Goal: Check status: Check status

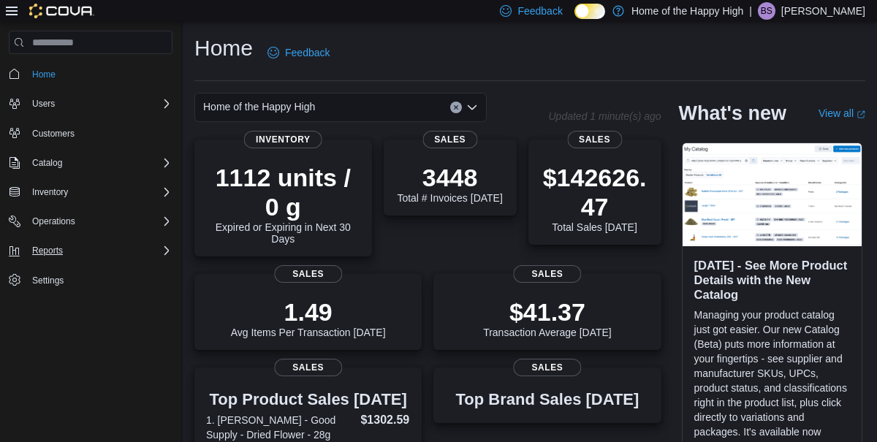
click at [169, 248] on icon "Complex example" at bounding box center [166, 250] width 4 height 9
click at [36, 297] on span "Dashboards" at bounding box center [55, 292] width 58 height 12
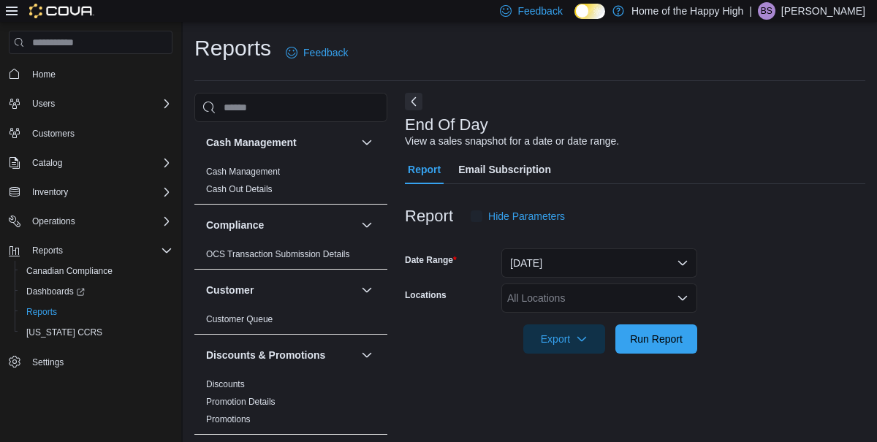
scroll to position [16, 0]
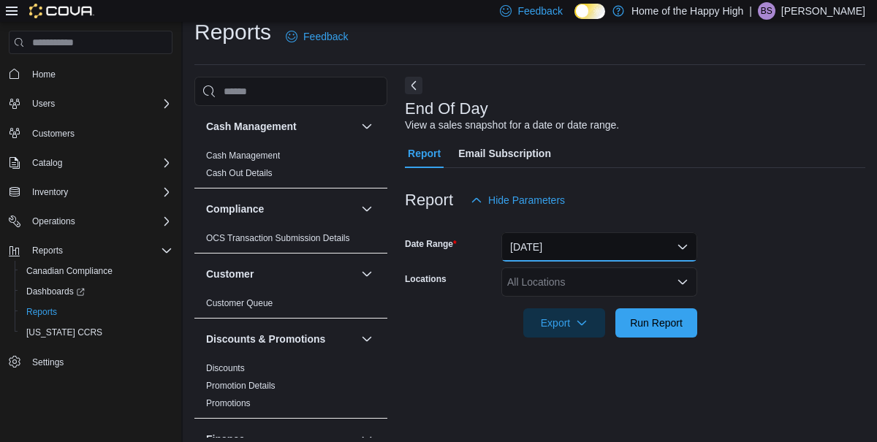
click at [605, 262] on button "[DATE]" at bounding box center [599, 246] width 196 height 29
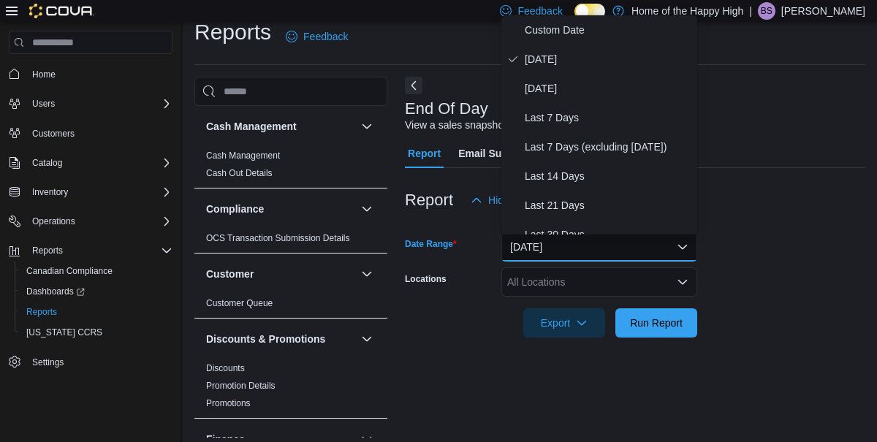
click at [431, 378] on div "End Of Day View a sales snapshot for a date or date range. Report Email Subscri…" at bounding box center [635, 257] width 460 height 361
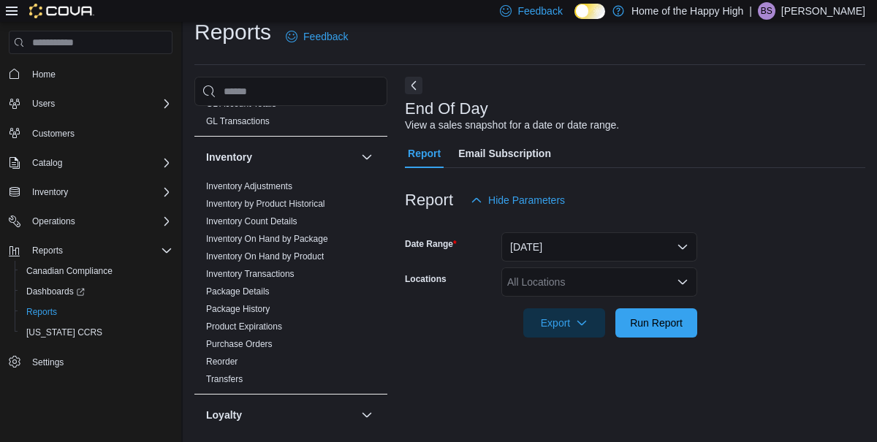
scroll to position [367, 0]
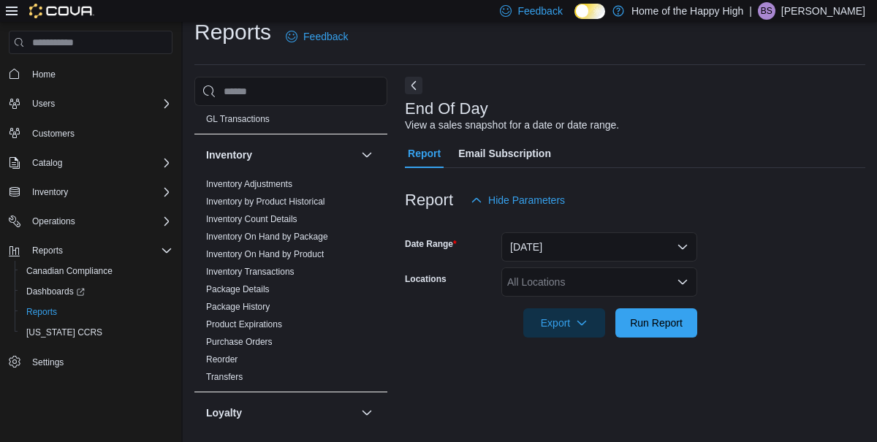
click at [257, 346] on link "Purchase Orders" at bounding box center [239, 342] width 67 height 10
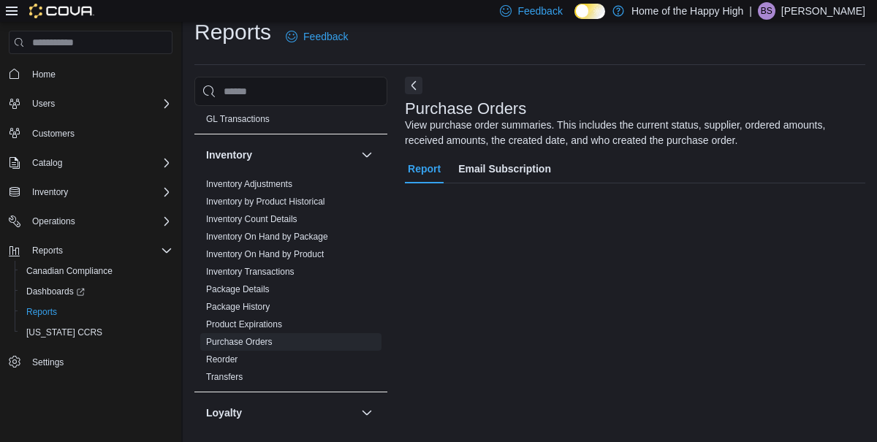
click at [253, 344] on link "Purchase Orders" at bounding box center [239, 342] width 67 height 10
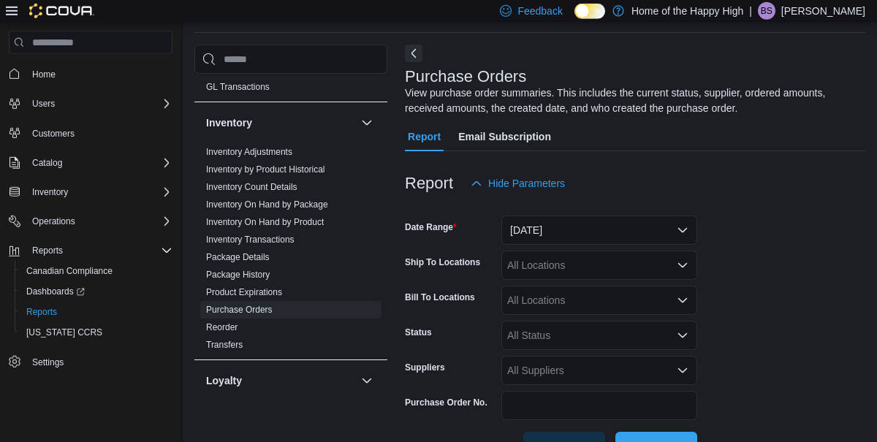
scroll to position [49, 0]
click at [584, 219] on button "[DATE]" at bounding box center [599, 229] width 196 height 29
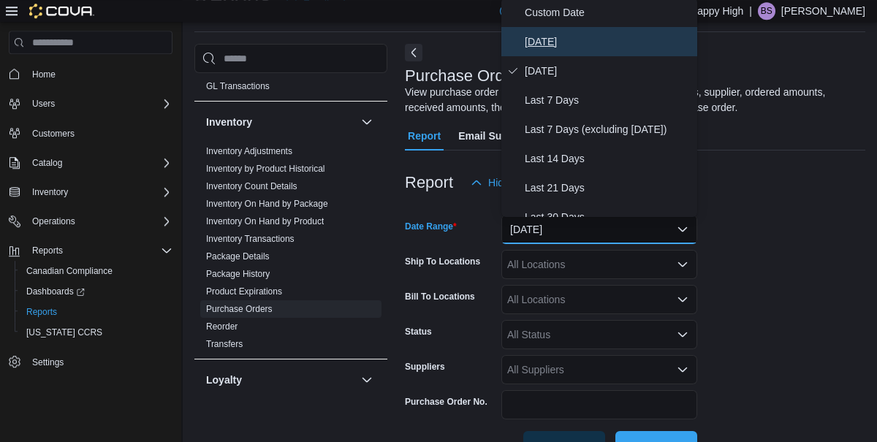
click at [542, 44] on span "[DATE]" at bounding box center [608, 42] width 167 height 18
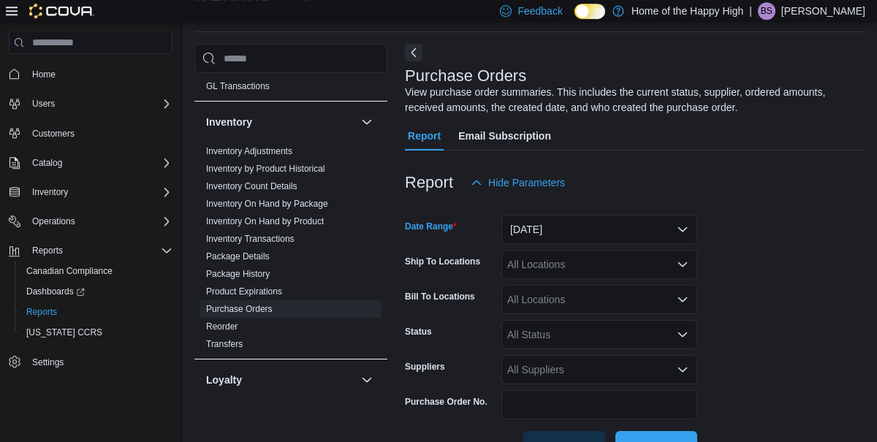
click at [585, 266] on div "All Locations" at bounding box center [599, 264] width 196 height 29
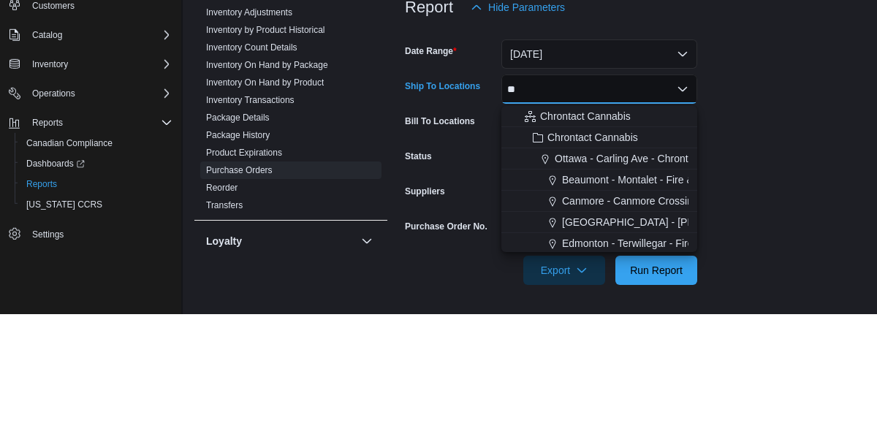
scroll to position [61, 0]
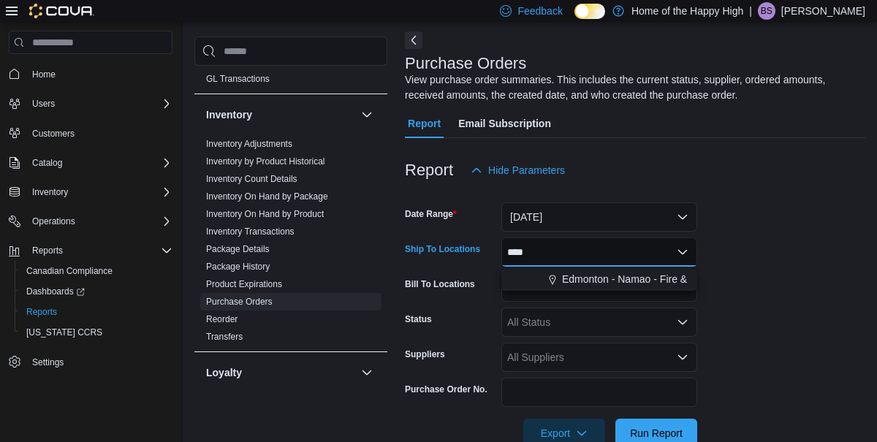
type input "****"
click at [621, 273] on span "Edmonton - Namao - Fire & Flower" at bounding box center [641, 279] width 159 height 15
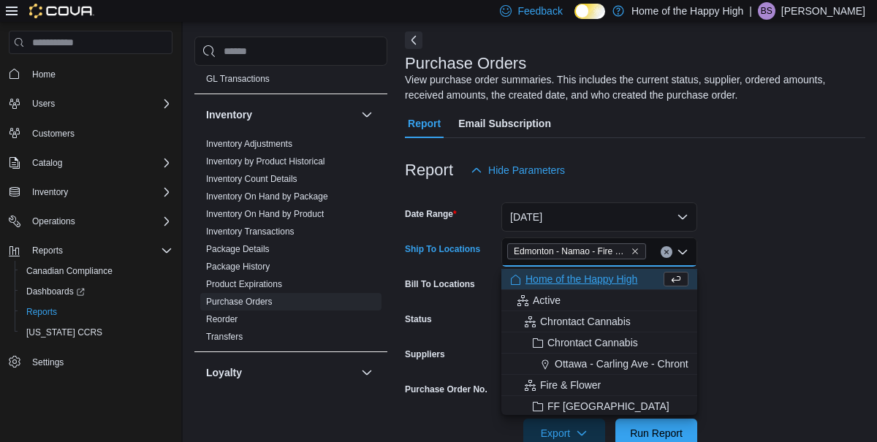
click at [799, 276] on form "Date Range [DATE] Ship To Locations [GEOGRAPHIC_DATA] - [GEOGRAPHIC_DATA] - Fir…" at bounding box center [635, 316] width 460 height 263
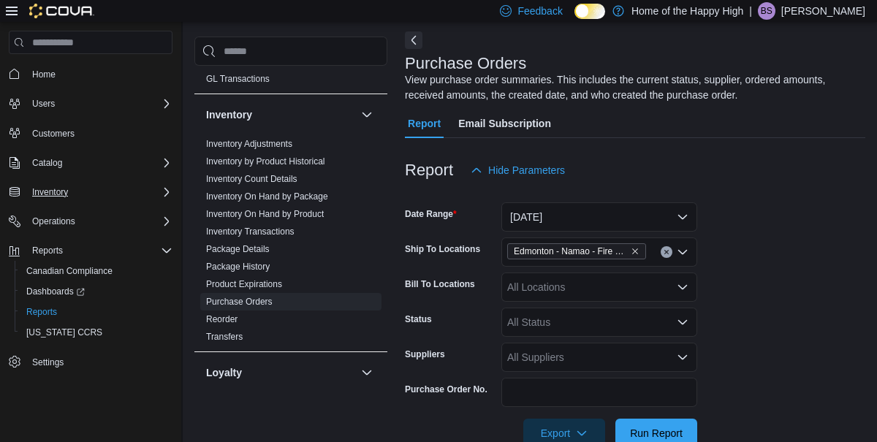
click at [134, 185] on div "Inventory" at bounding box center [99, 192] width 146 height 18
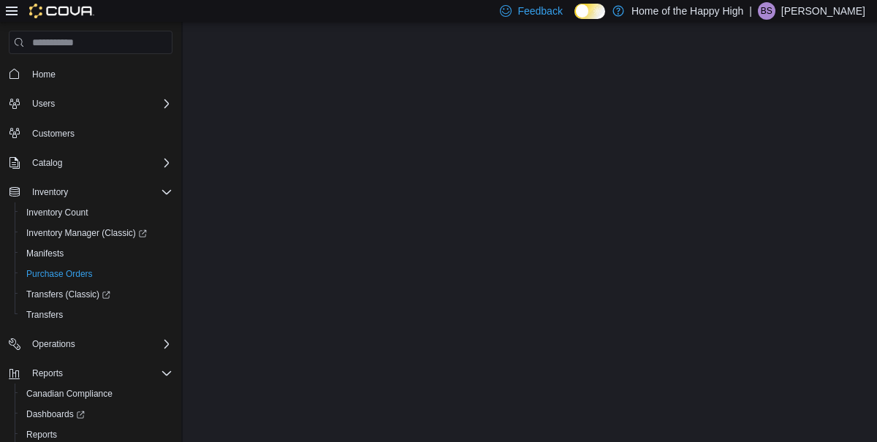
scroll to position [37, 0]
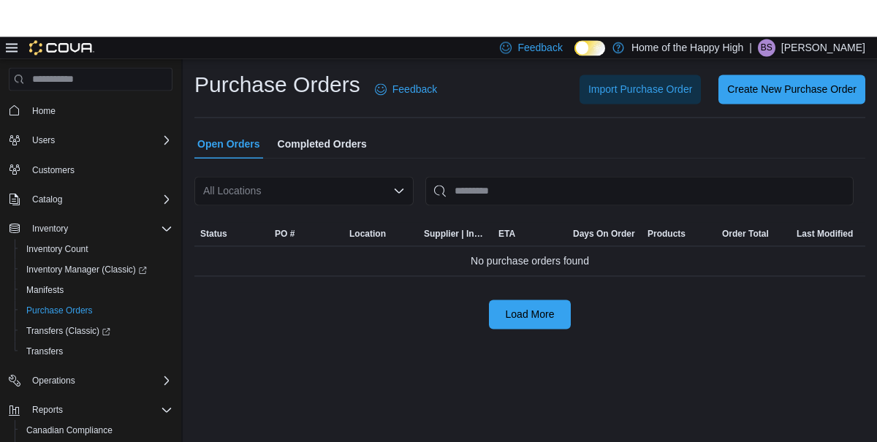
click at [289, 177] on div at bounding box center [529, 178] width 671 height 18
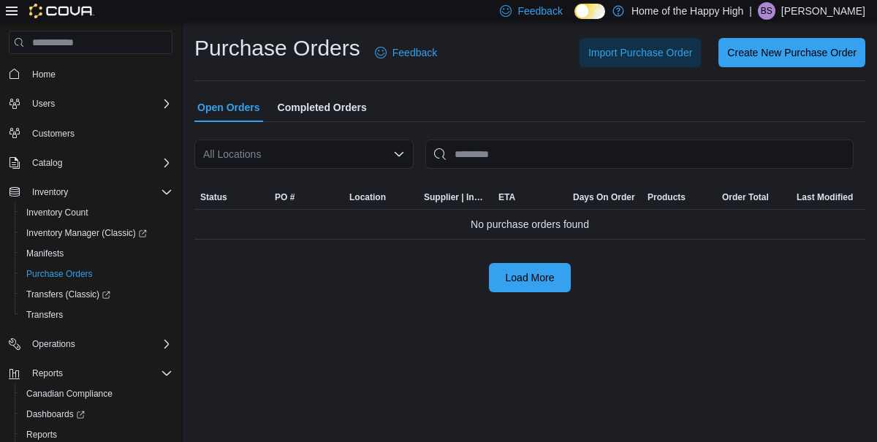
click at [288, 156] on div "All Locations" at bounding box center [303, 154] width 219 height 29
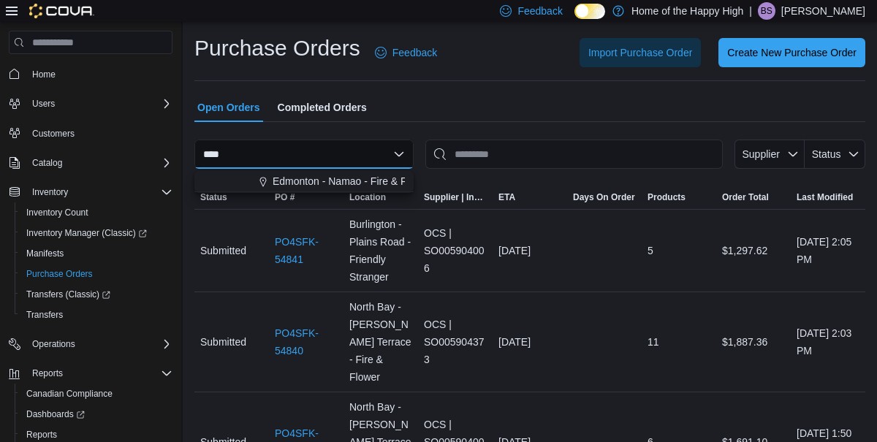
type input "****"
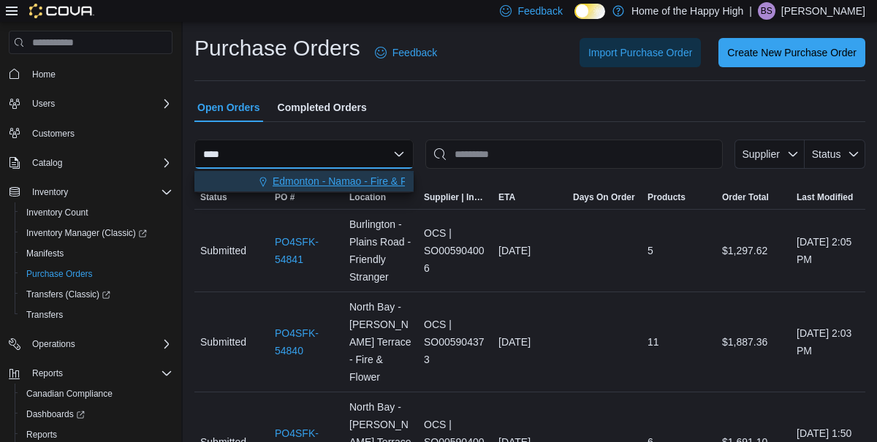
click at [340, 178] on span "Edmonton - Namao - Fire & Flower" at bounding box center [352, 181] width 159 height 15
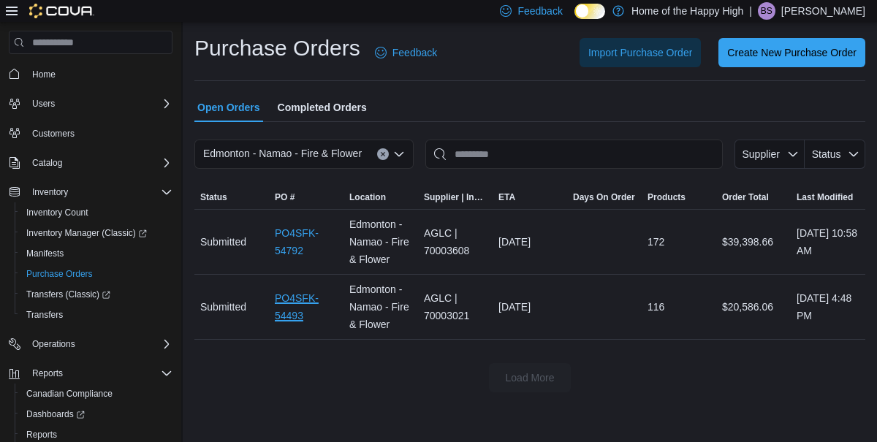
click at [295, 293] on link "PO4SFK-54493" at bounding box center [306, 306] width 63 height 35
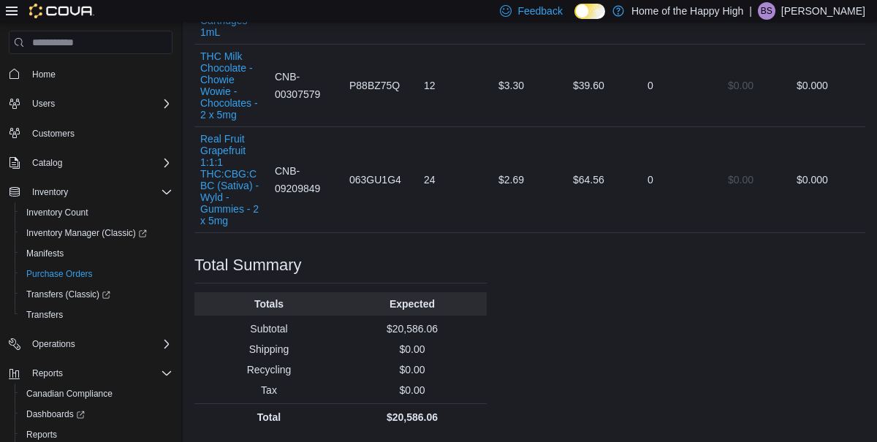
scroll to position [10476, 0]
